Goal: Task Accomplishment & Management: Manage account settings

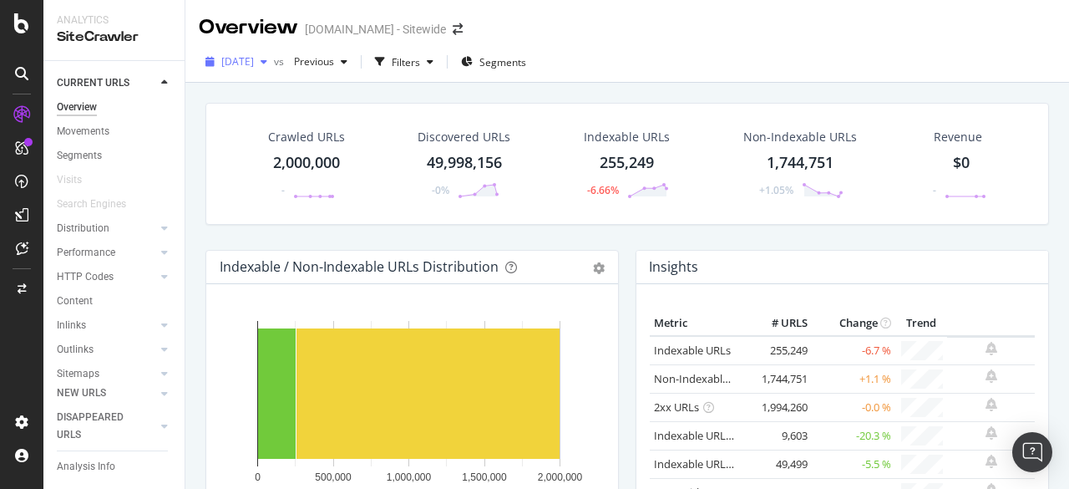
click at [274, 64] on div "button" at bounding box center [264, 62] width 20 height 10
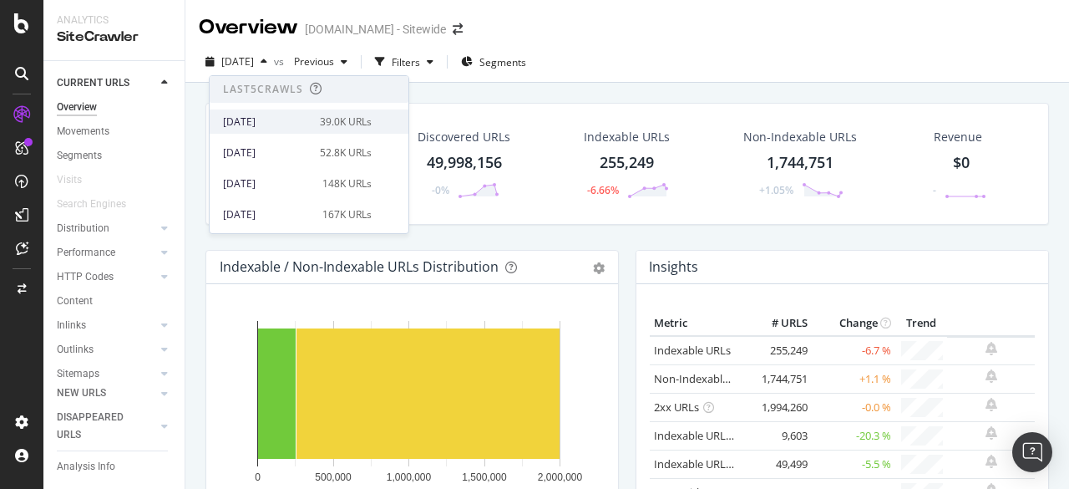
click at [235, 129] on div "[DATE] 39.0K URLs" at bounding box center [309, 121] width 199 height 24
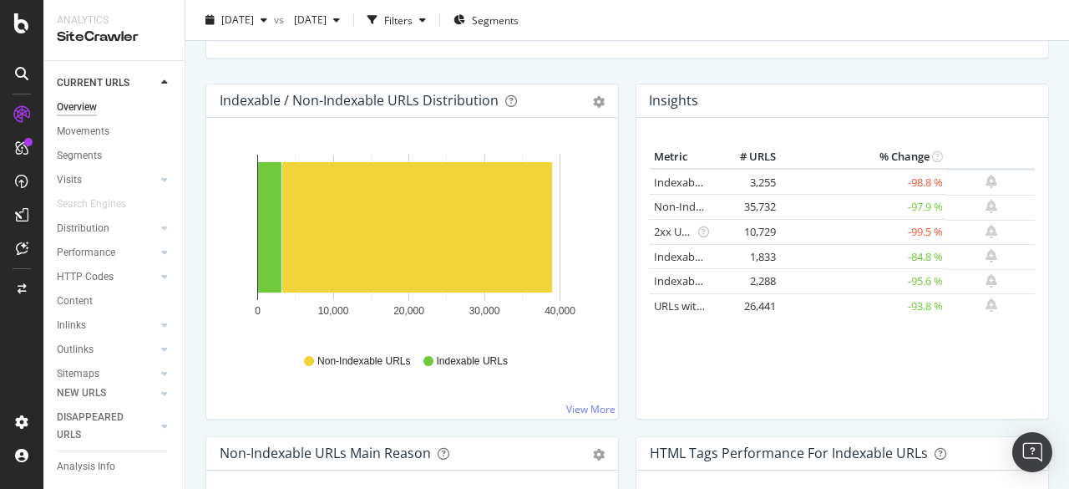
scroll to position [89, 0]
click at [22, 427] on icon at bounding box center [21, 421] width 17 height 17
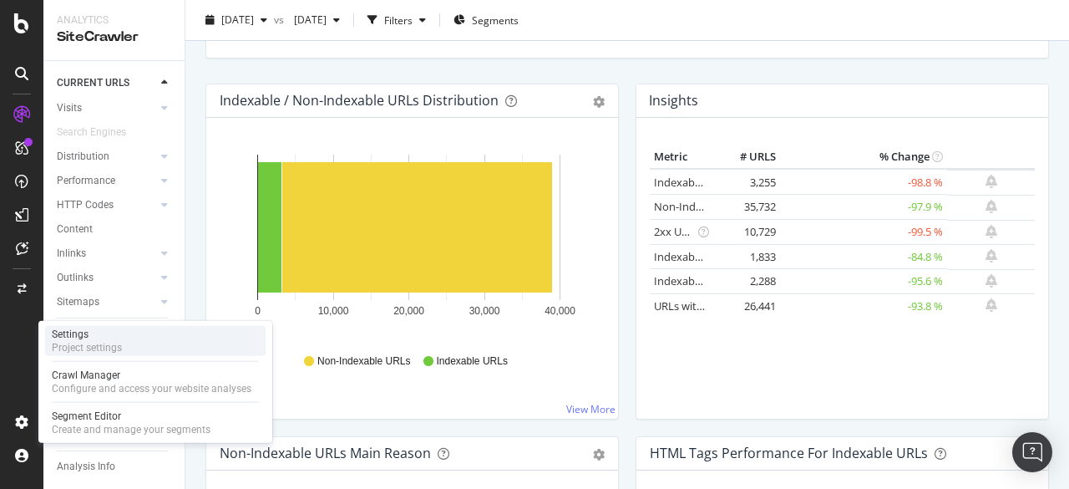
click at [181, 343] on div "Settings Project settings" at bounding box center [155, 341] width 220 height 30
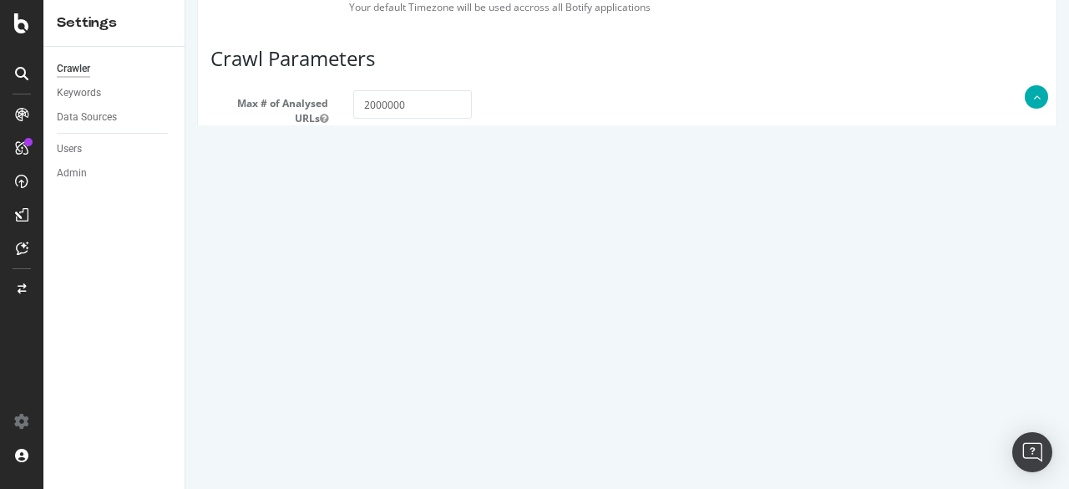
scroll to position [1114, 0]
click at [671, 300] on textarea "[URL][DOMAIN_NAME] [URL][DOMAIN_NAME] [URL][DOMAIN_NAME] [URL][DOMAIN_NAME] [UR…" at bounding box center [698, 333] width 691 height 84
click at [538, 345] on textarea "[URL][DOMAIN_NAME] [URL][DOMAIN_NAME] [URL][DOMAIN_NAME] [URL][DOMAIN_NAME] [UR…" at bounding box center [698, 333] width 691 height 84
